Goal: Book appointment/travel/reservation

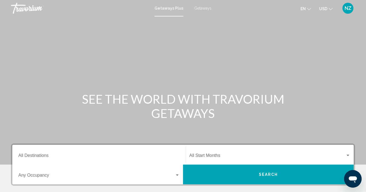
click at [206, 9] on span "Getaways" at bounding box center [202, 8] width 17 height 4
click at [26, 156] on input "Destination All Destinations" at bounding box center [98, 156] width 161 height 5
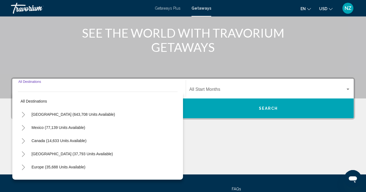
scroll to position [66, 0]
click at [25, 127] on button "Toggle Mexico (77,139 units available)" at bounding box center [23, 127] width 11 height 11
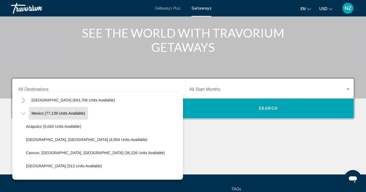
scroll to position [22, 0]
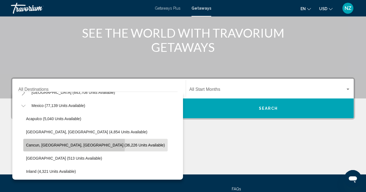
click at [44, 143] on span "Cancun, [GEOGRAPHIC_DATA], [GEOGRAPHIC_DATA] (36,226 units available)" at bounding box center [95, 145] width 139 height 4
type input "**********"
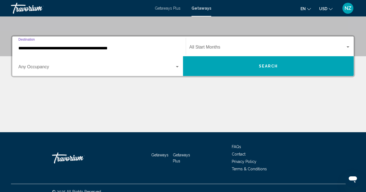
scroll to position [116, 0]
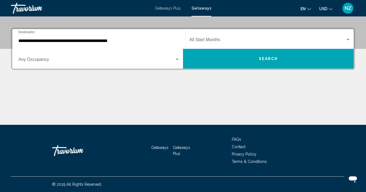
click at [201, 36] on div "Start Month All Start Months" at bounding box center [269, 38] width 161 height 17
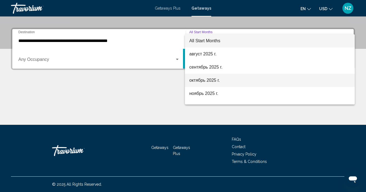
click at [212, 81] on span "октябрь 2025 г." at bounding box center [269, 80] width 161 height 13
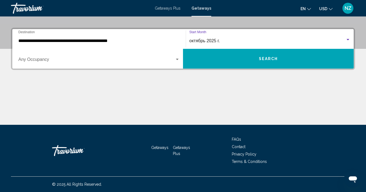
click at [256, 59] on button "Search" at bounding box center [268, 59] width 171 height 20
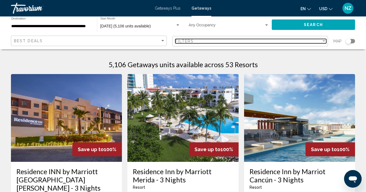
click at [323, 40] on div "Filter" at bounding box center [323, 41] width 5 height 4
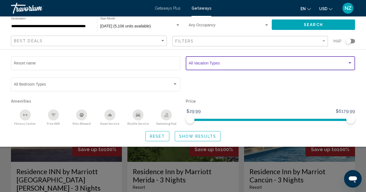
click at [350, 62] on div "Search widget" at bounding box center [349, 63] width 5 height 4
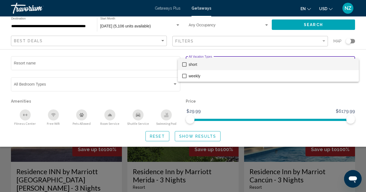
click at [287, 103] on div at bounding box center [183, 96] width 366 height 192
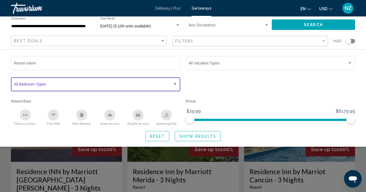
click at [175, 83] on div "Search widget" at bounding box center [174, 84] width 5 height 4
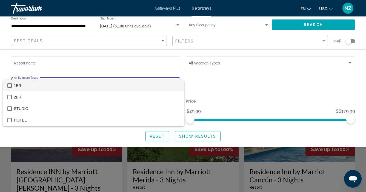
click at [194, 75] on div at bounding box center [183, 96] width 366 height 192
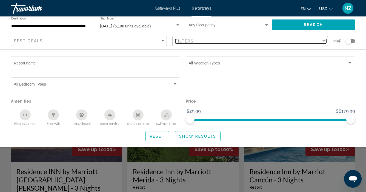
click at [176, 42] on span "Filters" at bounding box center [184, 41] width 19 height 4
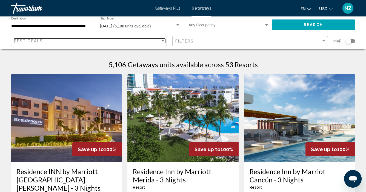
click at [145, 39] on div "Best Deals" at bounding box center [87, 41] width 146 height 4
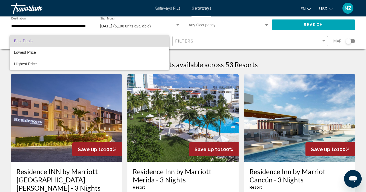
click at [8, 71] on div at bounding box center [183, 96] width 366 height 192
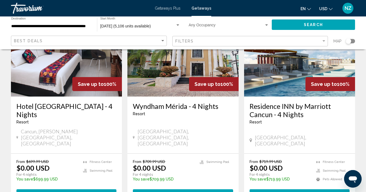
scroll to position [491, 0]
